Goal: Find specific page/section: Find specific page/section

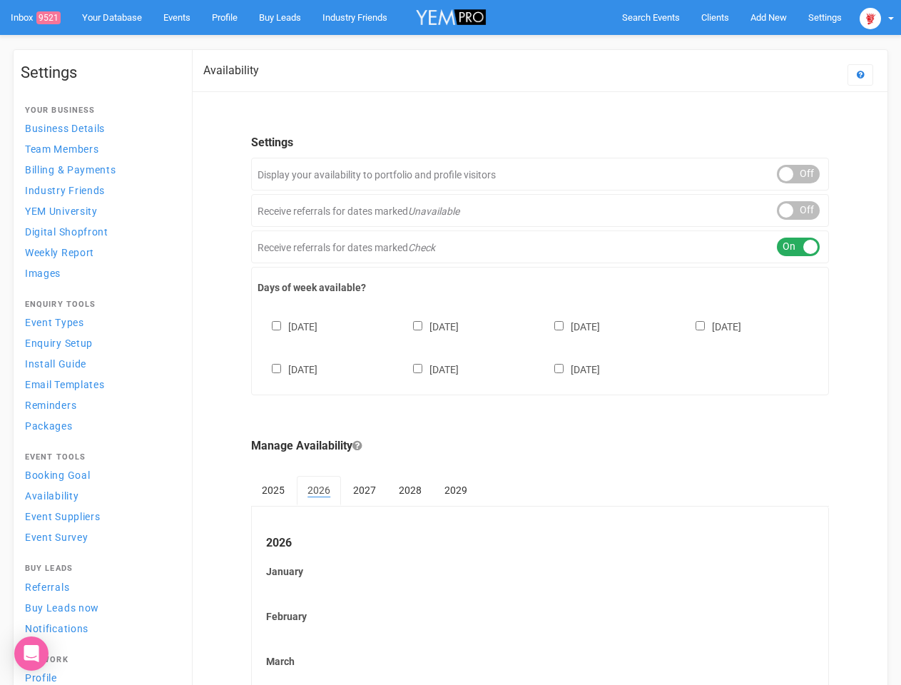
click at [450, 342] on div "[DATE] [DATE] [DATE] [DATE] [DATE] [DATE] [DATE]" at bounding box center [539, 341] width 565 height 86
click at [650, 17] on span "Search Events" at bounding box center [651, 17] width 58 height 11
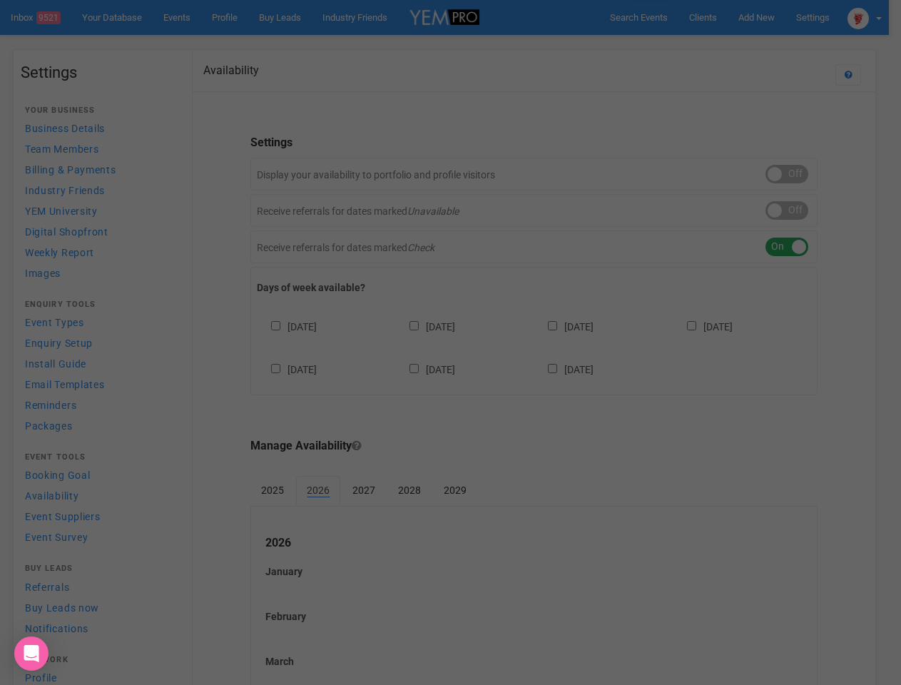
click at [0, 0] on div "Loading..." at bounding box center [0, 0] width 0 height 0
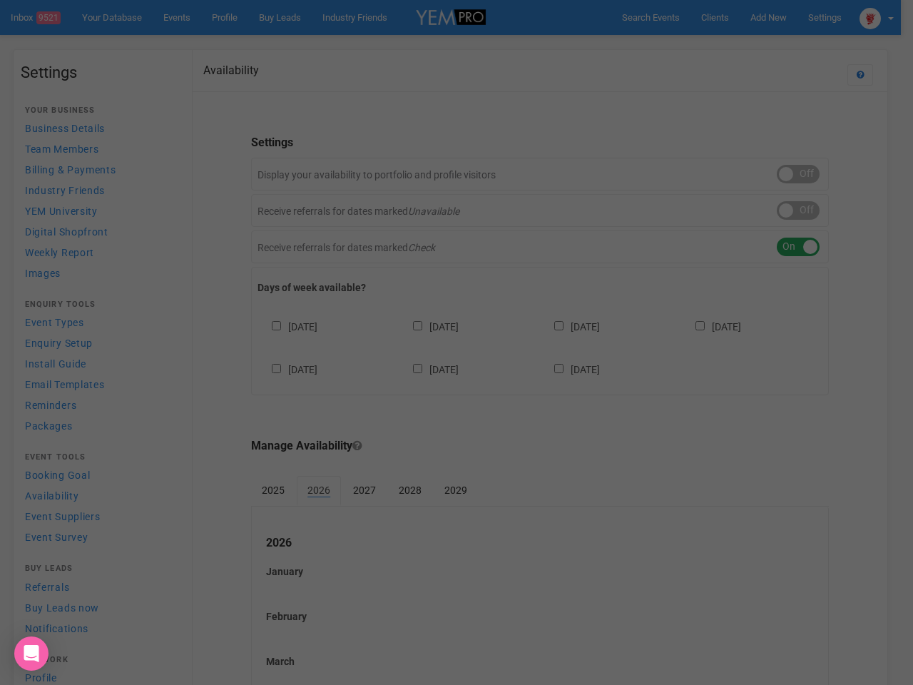
click at [735, 46] on div "Loading..." at bounding box center [456, 342] width 913 height 685
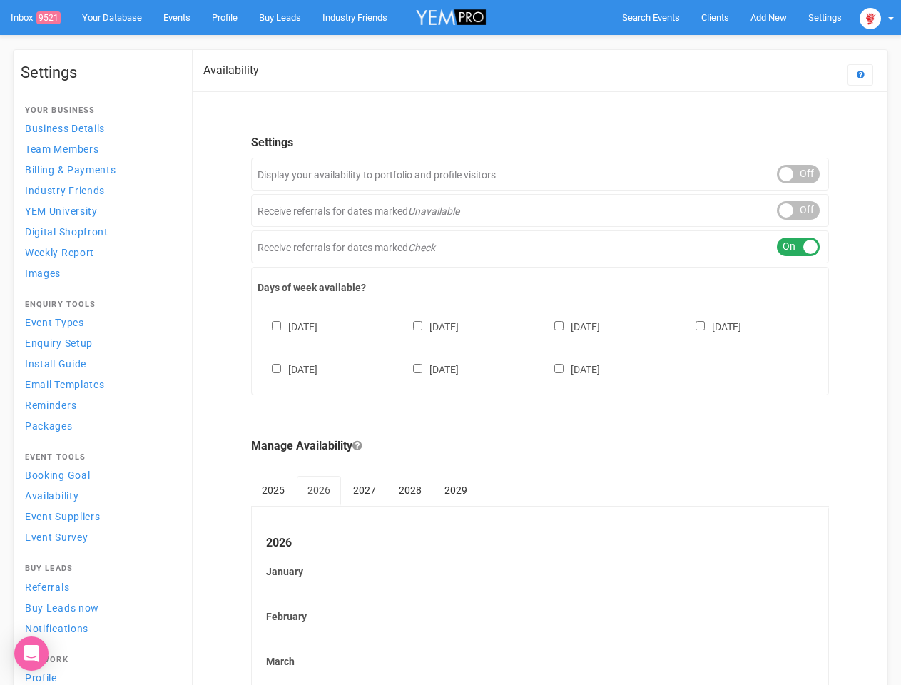
click at [798, 174] on div "ON OFF" at bounding box center [798, 174] width 43 height 19
click at [798, 210] on div "ON OFF" at bounding box center [798, 210] width 43 height 19
click at [798, 247] on div "ON OFF" at bounding box center [798, 246] width 43 height 19
click at [540, 346] on div "[DATE] [DATE] [DATE] [DATE] [DATE] [DATE] [DATE]" at bounding box center [539, 341] width 565 height 86
